Goal: Information Seeking & Learning: Check status

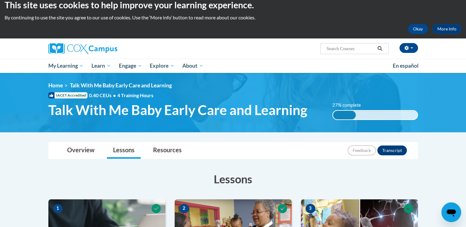
scroll to position [7, 0]
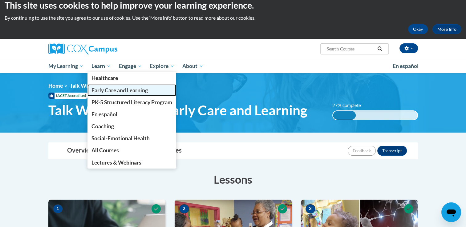
click at [154, 90] on link "Early Care and Learning" at bounding box center [131, 90] width 89 height 12
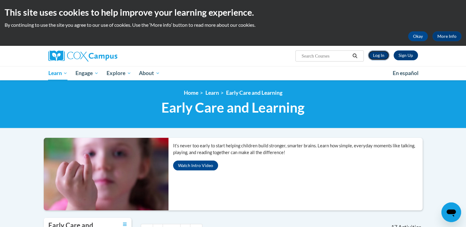
click at [377, 57] on link "Log In" at bounding box center [378, 55] width 21 height 10
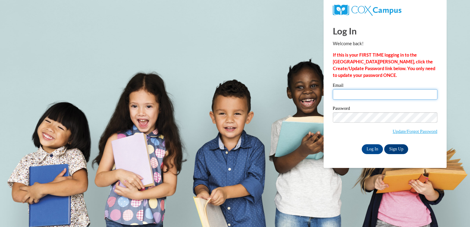
click at [363, 94] on input "Email" at bounding box center [385, 94] width 105 height 10
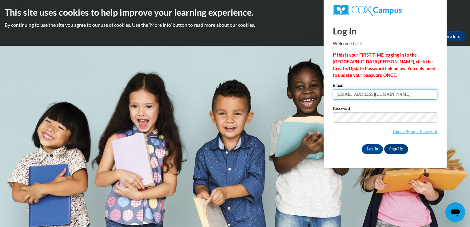
type input "cclifford0015@kctcs.edu"
click at [372, 151] on input "Log In" at bounding box center [373, 149] width 22 height 10
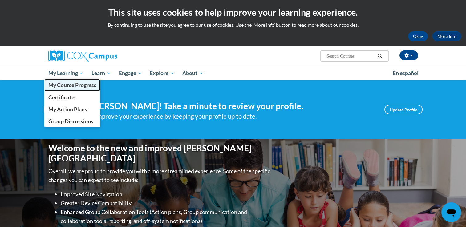
click at [72, 82] on span "My Course Progress" at bounding box center [72, 85] width 48 height 6
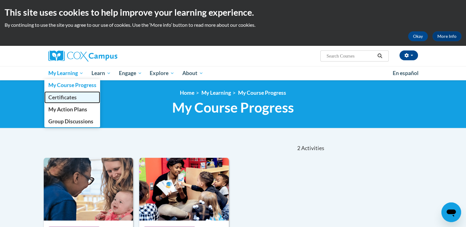
click at [74, 101] on link "Certificates" at bounding box center [72, 97] width 56 height 12
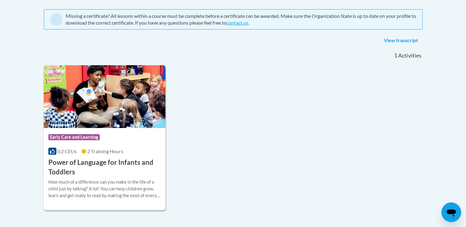
scroll to position [135, 0]
